Goal: Task Accomplishment & Management: Manage account settings

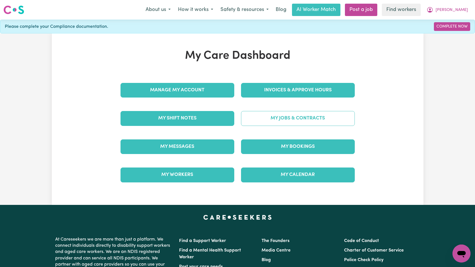
click at [272, 124] on link "My Jobs & Contracts" at bounding box center [298, 118] width 114 height 15
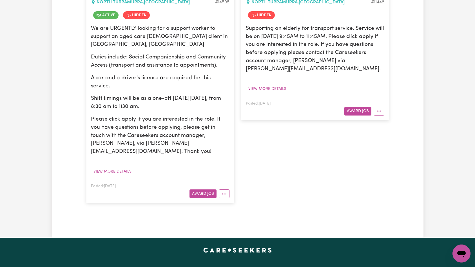
scroll to position [196, 0]
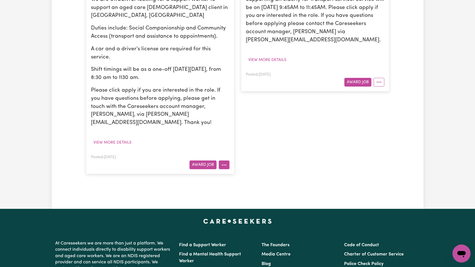
click at [225, 161] on button "More options" at bounding box center [224, 165] width 11 height 9
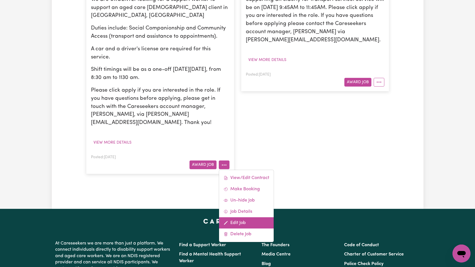
click at [245, 218] on link "Edit Job" at bounding box center [246, 223] width 55 height 11
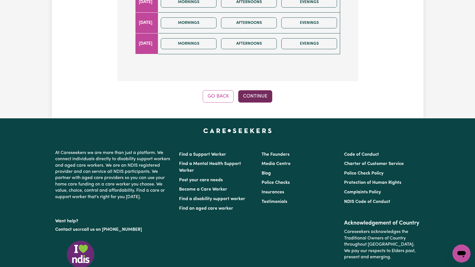
click at [252, 90] on button "Continue" at bounding box center [255, 96] width 34 height 12
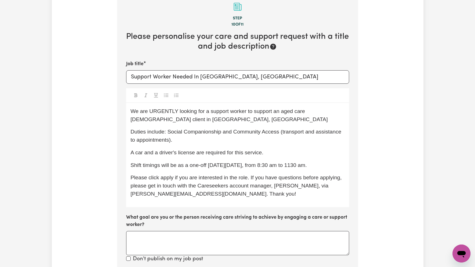
scroll to position [251, 0]
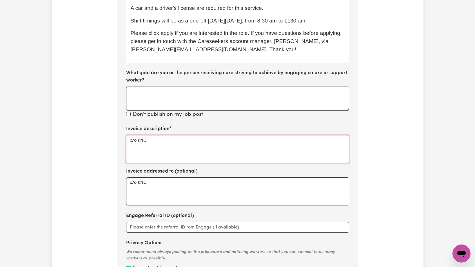
click at [219, 141] on textarea "c/o KNC" at bounding box center [237, 149] width 223 height 28
paste textarea "Domestic support and Social Support"
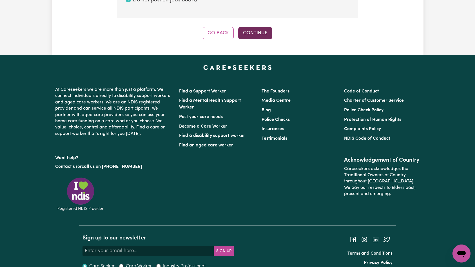
type textarea "Domestic support and Social Support"
click at [260, 27] on button "Continue" at bounding box center [255, 33] width 34 height 12
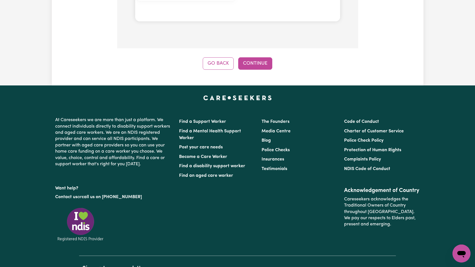
scroll to position [635, 0]
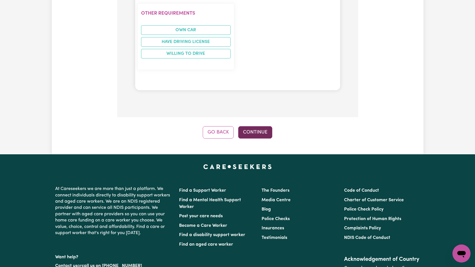
click at [257, 126] on button "Continue" at bounding box center [255, 132] width 34 height 12
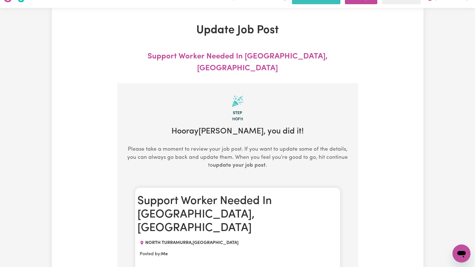
scroll to position [0, 0]
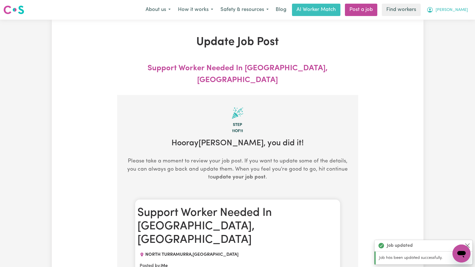
click at [463, 12] on span "[PERSON_NAME]" at bounding box center [451, 10] width 32 height 6
click at [454, 31] on link "Logout" at bounding box center [449, 32] width 44 height 11
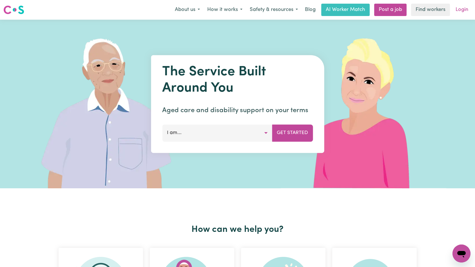
click at [460, 8] on link "Login" at bounding box center [461, 10] width 19 height 12
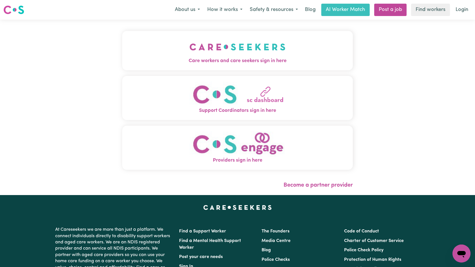
click at [189, 66] on button "Care workers and care seekers sign in here" at bounding box center [237, 50] width 231 height 39
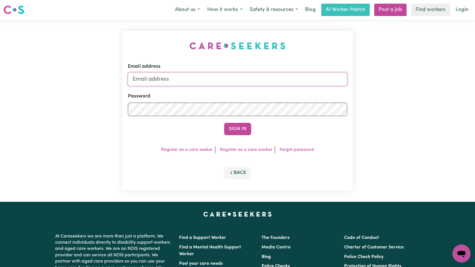
click at [271, 81] on input "Email address" at bounding box center [238, 80] width 220 height 14
type input "[EMAIL_ADDRESS][DOMAIN_NAME]"
click at [240, 129] on button "Sign In" at bounding box center [237, 129] width 27 height 12
